Goal: Find specific page/section: Find specific page/section

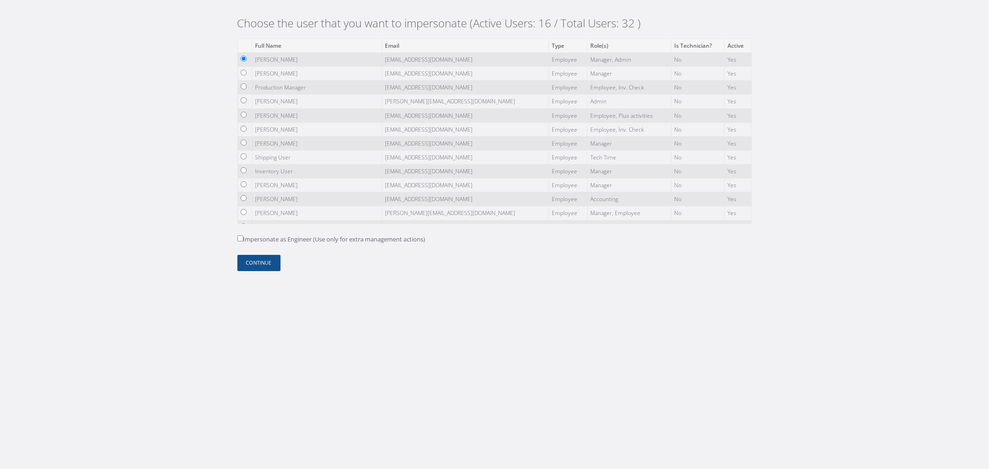
click at [244, 253] on form "Full Name Email Type Role(s) Is Technician? Active [PERSON_NAME] [EMAIL_ADDRESS…" at bounding box center [494, 154] width 515 height 233
click at [245, 260] on button "Continue" at bounding box center [258, 263] width 43 height 16
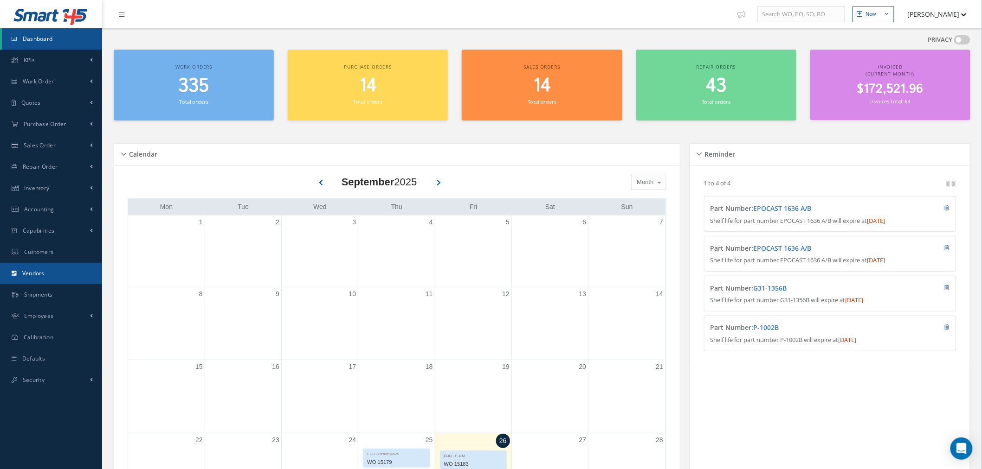
click at [67, 267] on link "Vendors" at bounding box center [51, 273] width 102 height 21
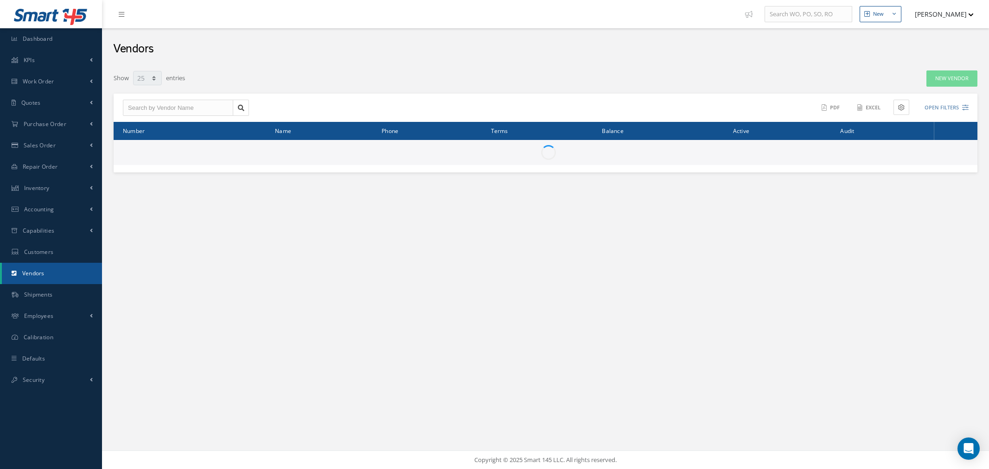
select select "25"
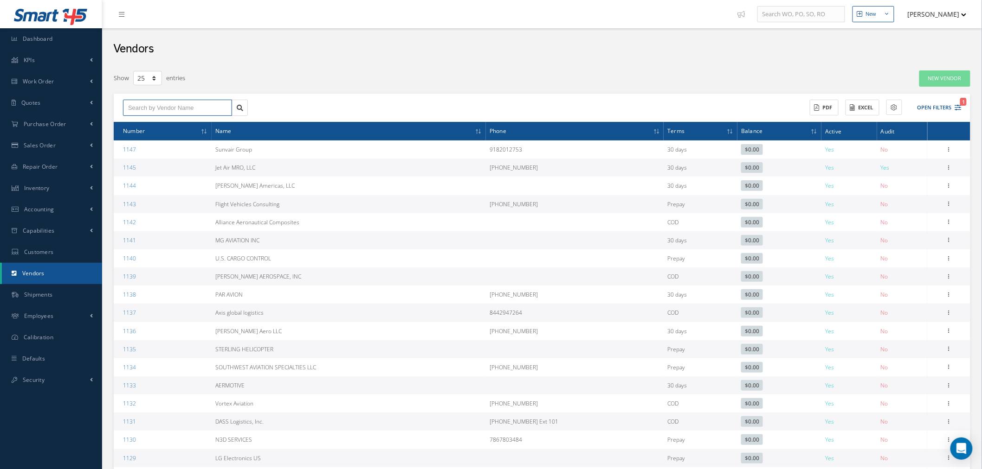
click at [182, 104] on input "text" at bounding box center [177, 108] width 109 height 17
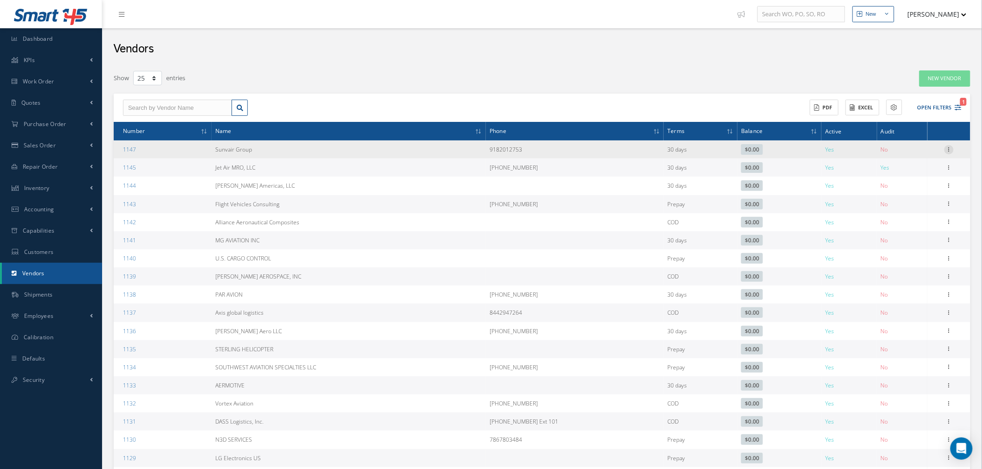
click at [951, 147] on icon at bounding box center [948, 148] width 9 height 7
click at [897, 154] on link "Show" at bounding box center [905, 156] width 73 height 12
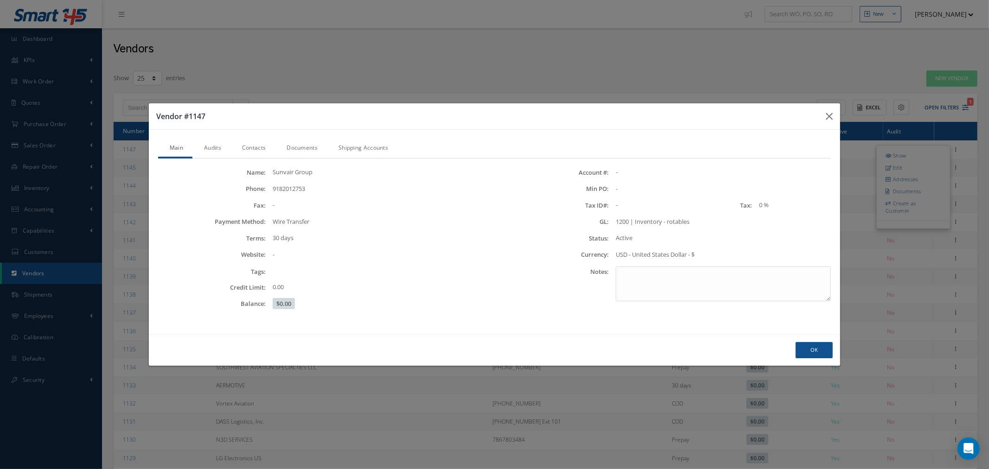
click at [407, 36] on div "Vendor #1147 Main Audits Contacts Documents Shipping Accounts Name: Sunvair Gro…" at bounding box center [494, 234] width 989 height 469
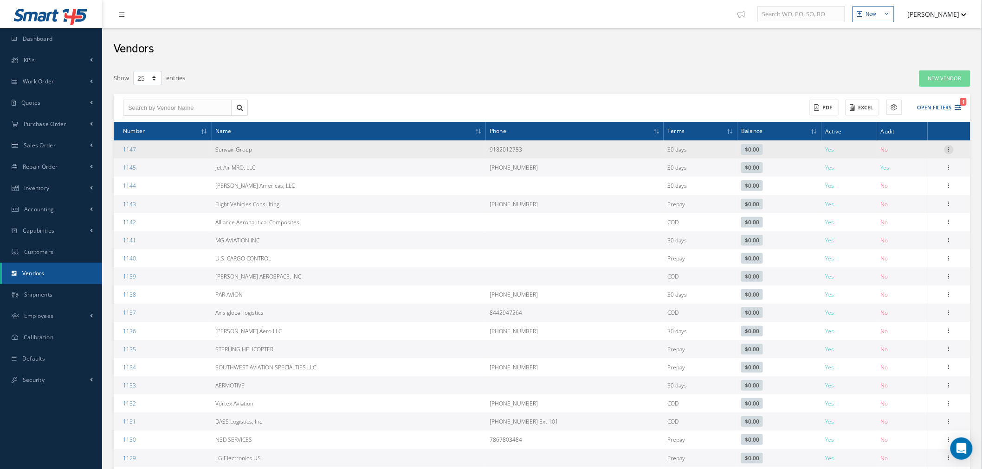
click at [949, 149] on icon at bounding box center [948, 148] width 9 height 7
click at [918, 166] on link "Edit" at bounding box center [905, 167] width 73 height 12
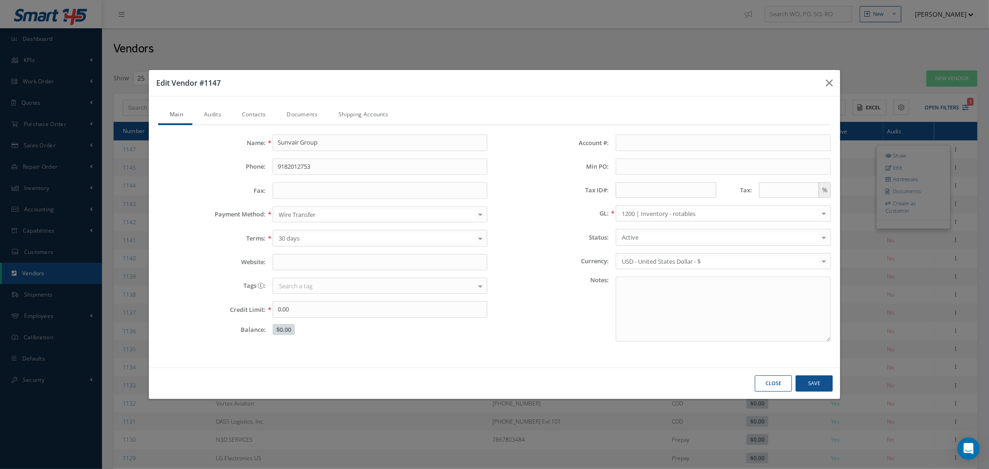
click at [203, 114] on link "Audits" at bounding box center [211, 115] width 38 height 19
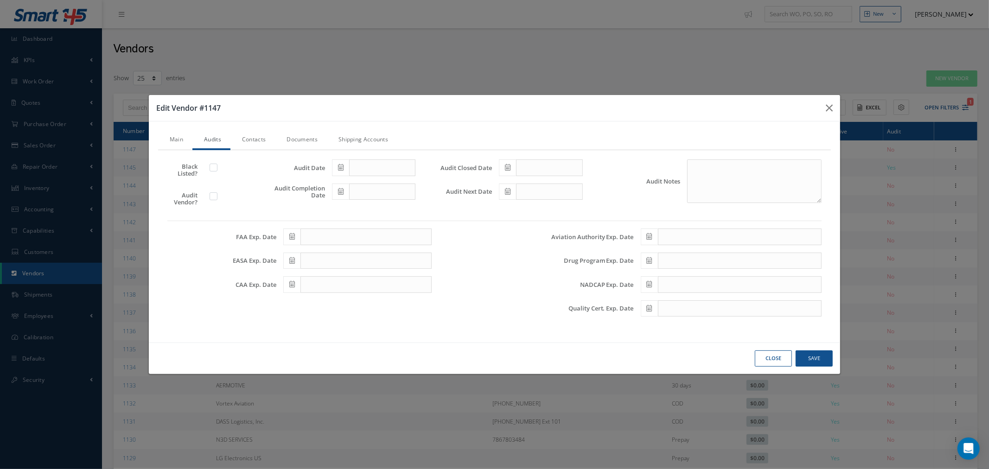
click at [352, 35] on div "Edit Vendor #1147 Main Audits Contacts Documents Shipping Accounts Name: Sunvai…" at bounding box center [494, 234] width 989 height 469
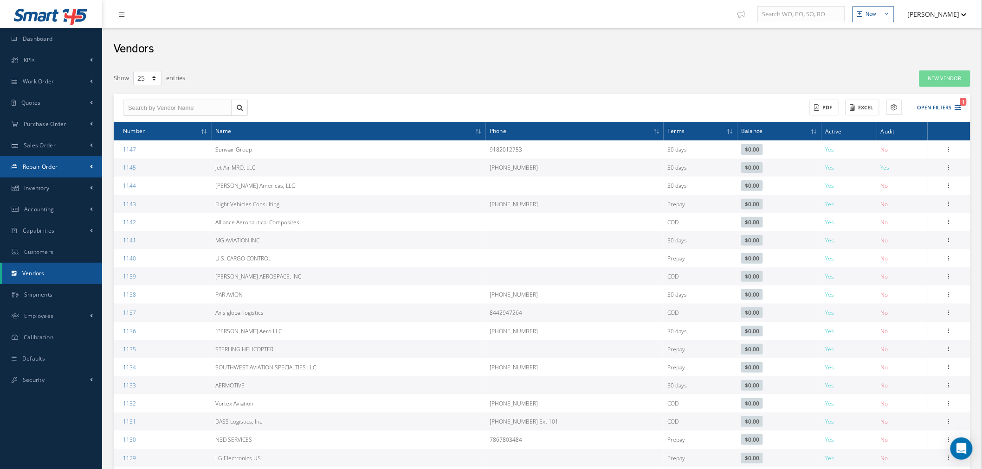
click at [86, 173] on link "Repair Order" at bounding box center [51, 166] width 102 height 21
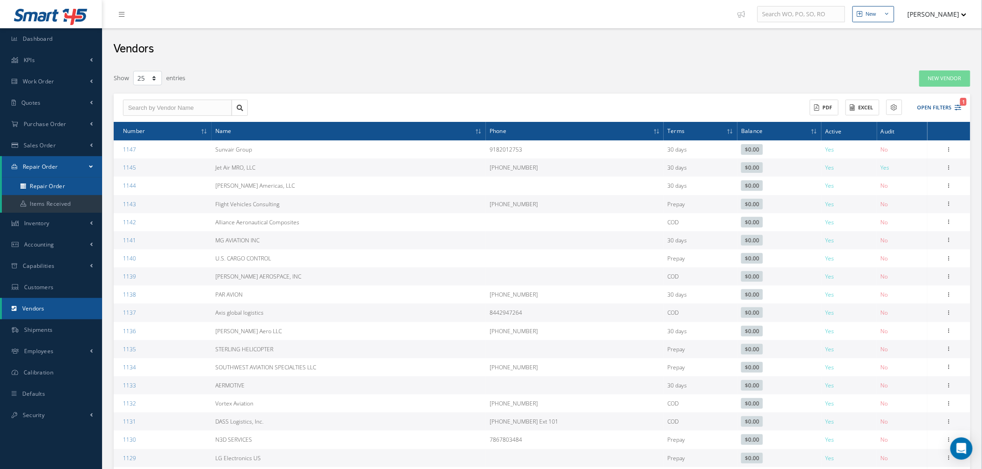
click at [81, 183] on link "Repair Order" at bounding box center [53, 187] width 102 height 18
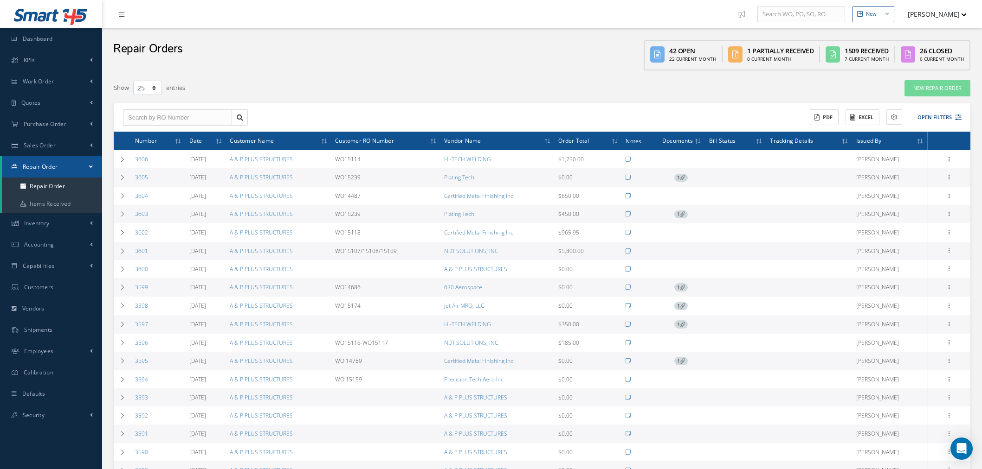
select select "25"
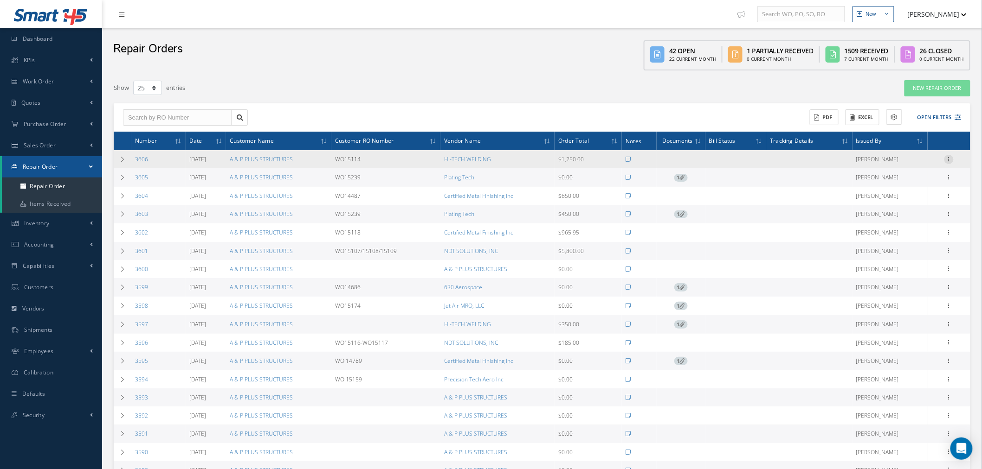
click at [952, 160] on icon at bounding box center [948, 158] width 9 height 7
click at [910, 177] on link "Edit" at bounding box center [905, 177] width 73 height 12
